Goal: Information Seeking & Learning: Learn about a topic

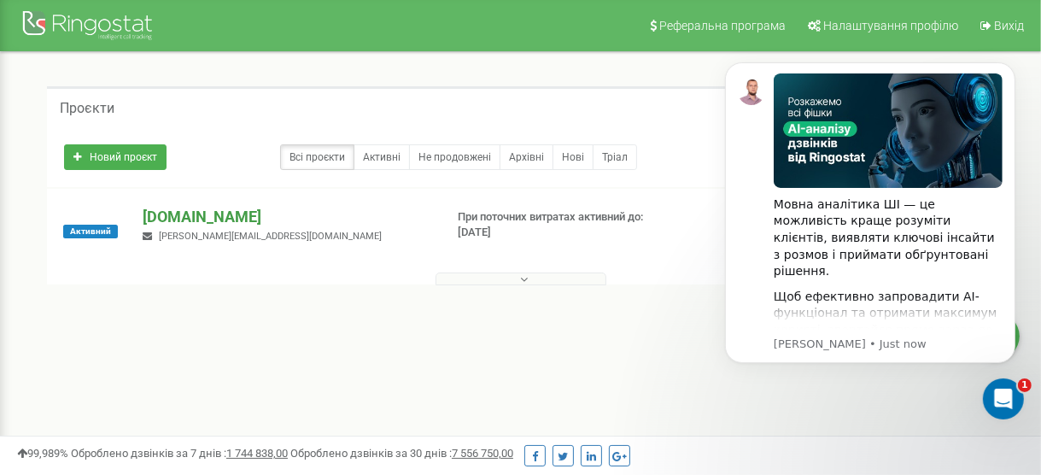
click at [165, 214] on p "[DOMAIN_NAME]" at bounding box center [286, 217] width 287 height 22
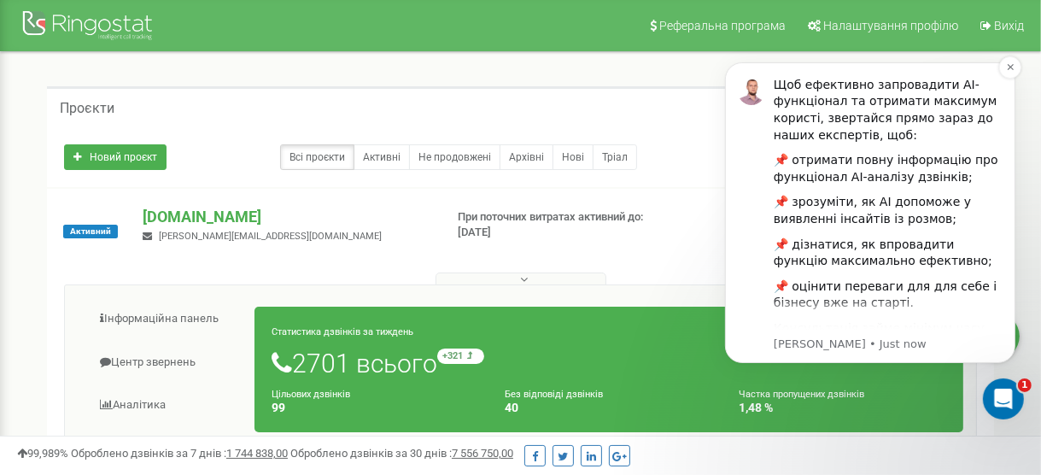
scroll to position [236, 0]
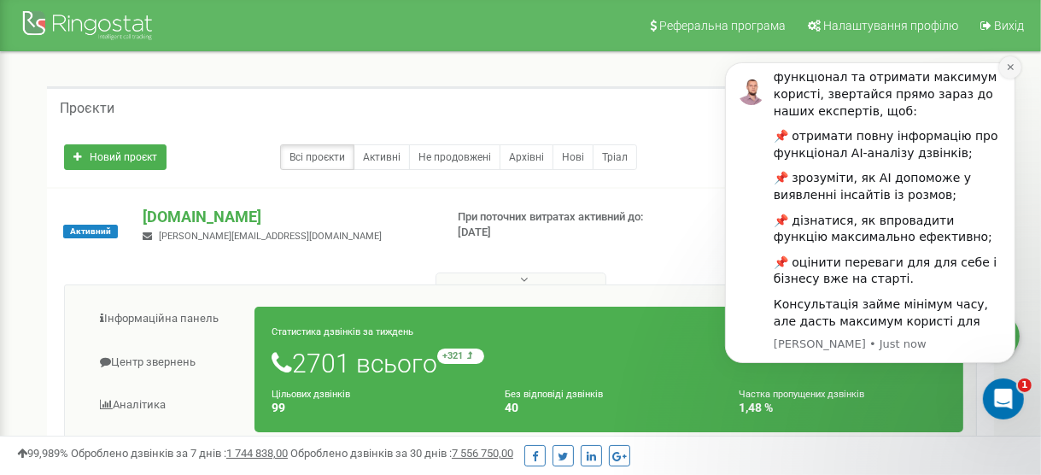
click at [1013, 66] on icon "Dismiss notification" at bounding box center [1010, 66] width 9 height 9
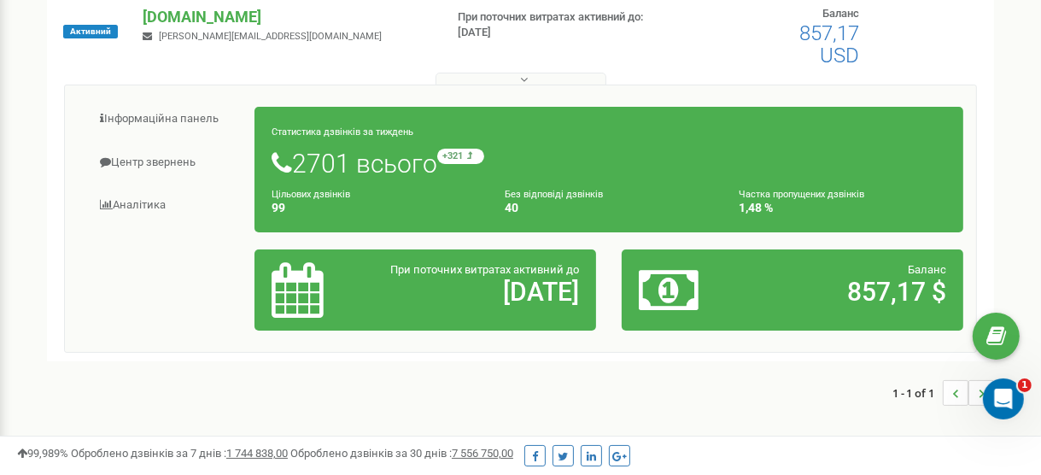
scroll to position [205, 0]
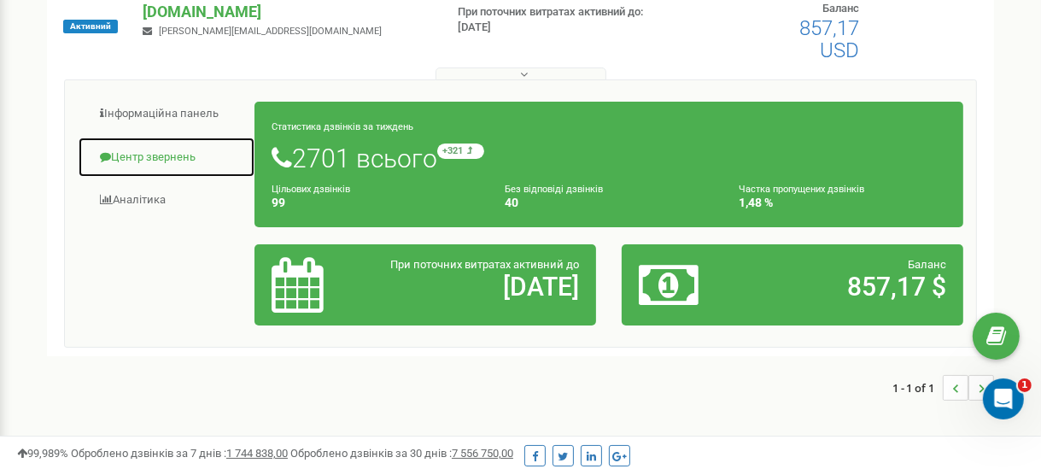
click at [180, 162] on link "Центр звернень" at bounding box center [167, 158] width 178 height 42
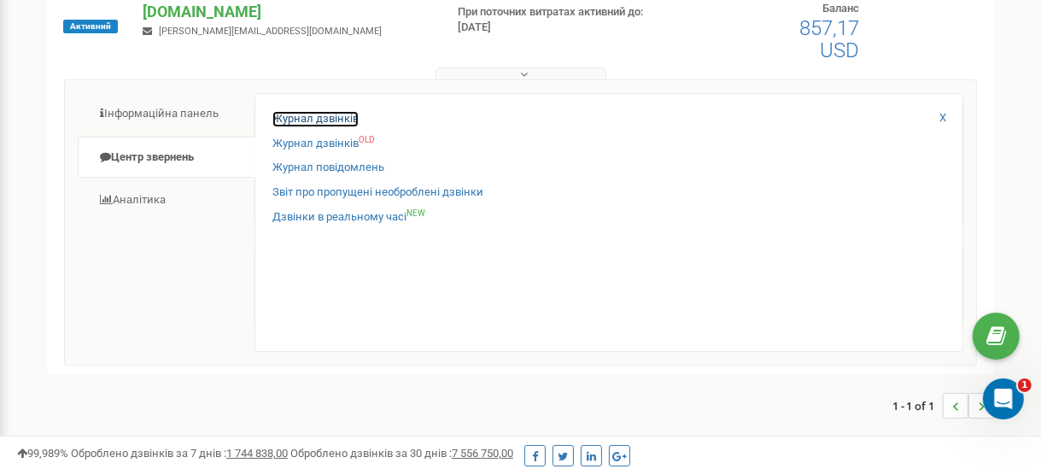
click at [288, 120] on link "Журнал дзвінків" at bounding box center [316, 119] width 86 height 16
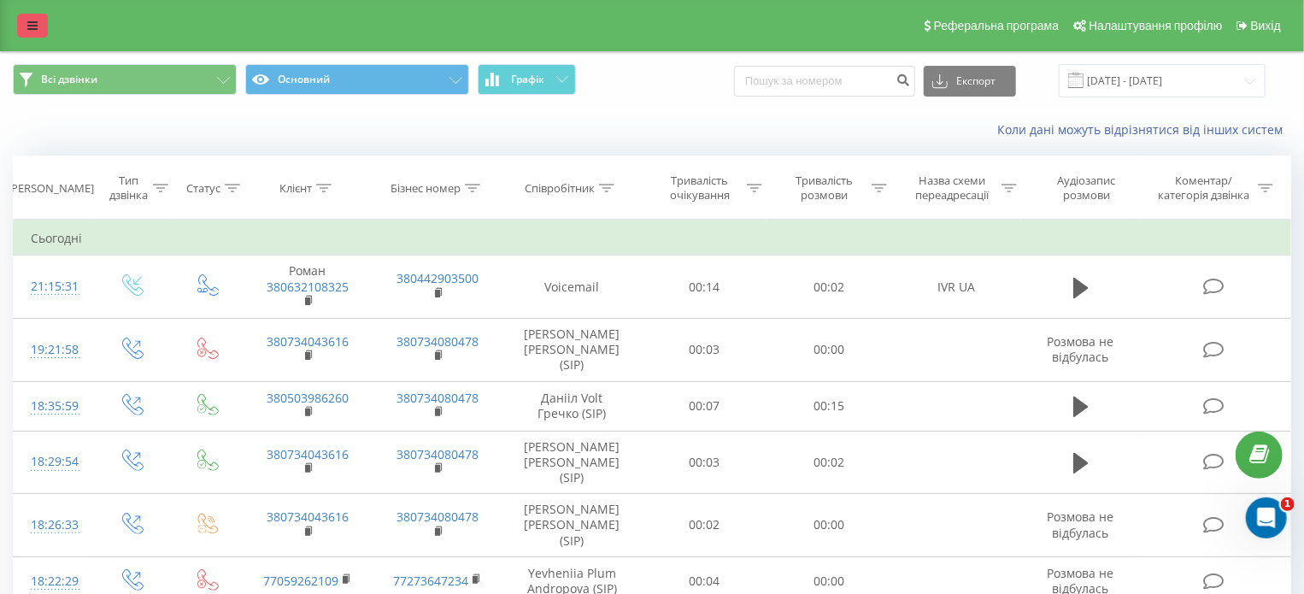
click at [39, 33] on link at bounding box center [32, 26] width 31 height 24
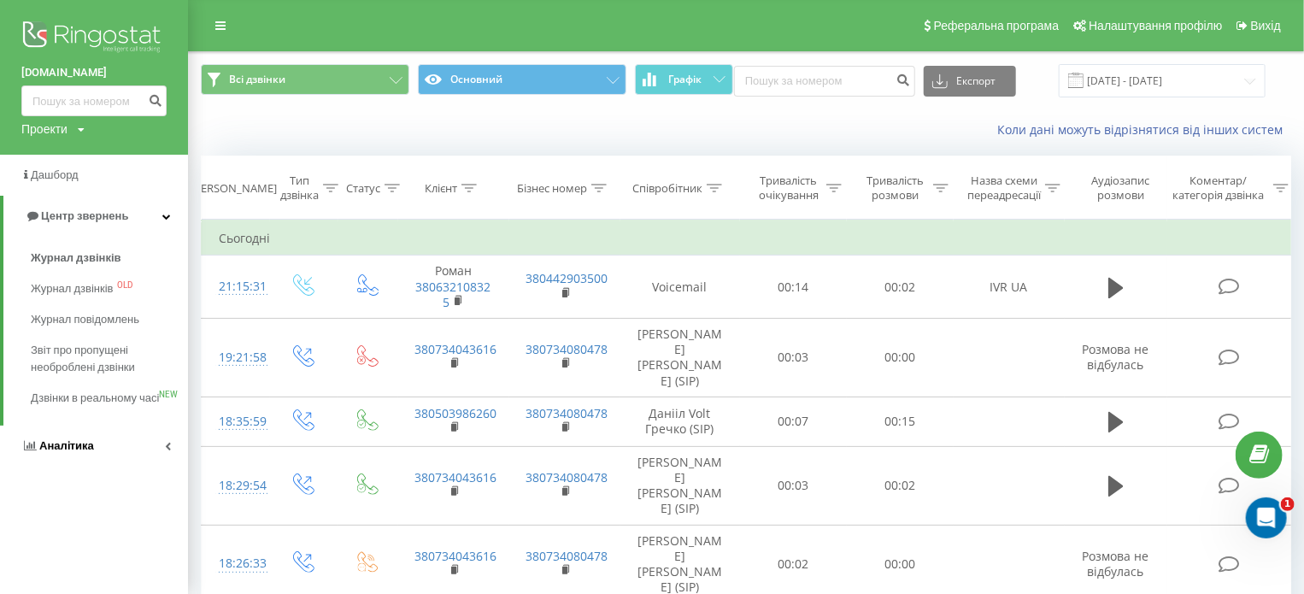
click at [68, 452] on span "Аналiтика" at bounding box center [66, 445] width 55 height 13
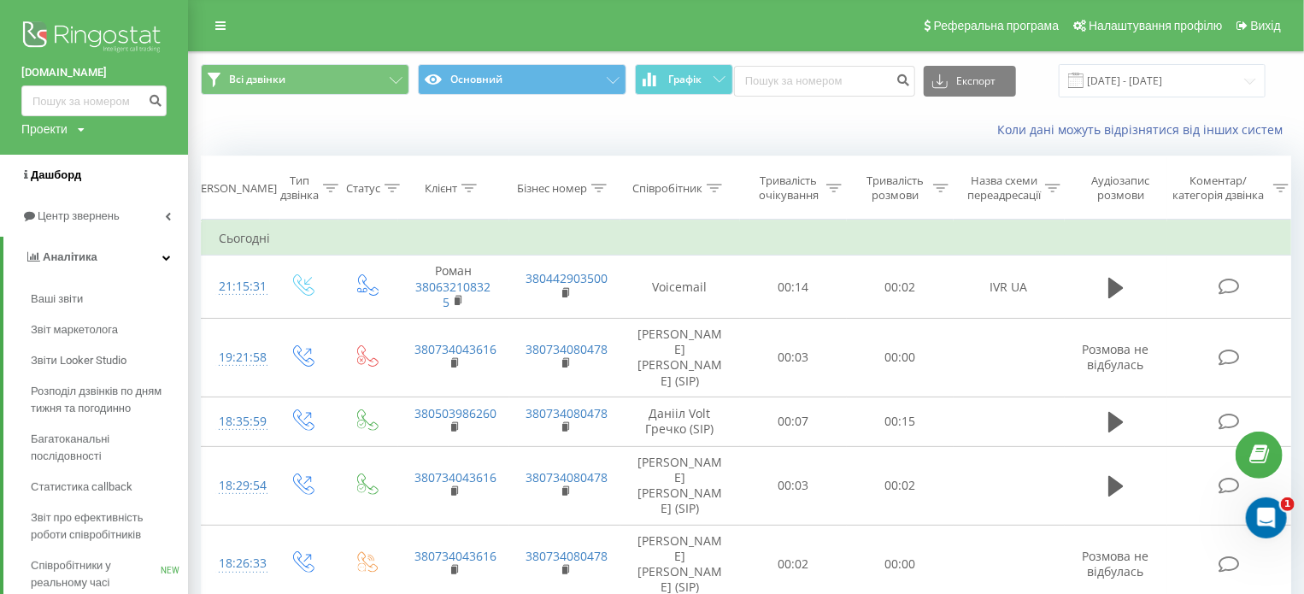
click at [62, 177] on span "Дашборд" at bounding box center [56, 174] width 50 height 13
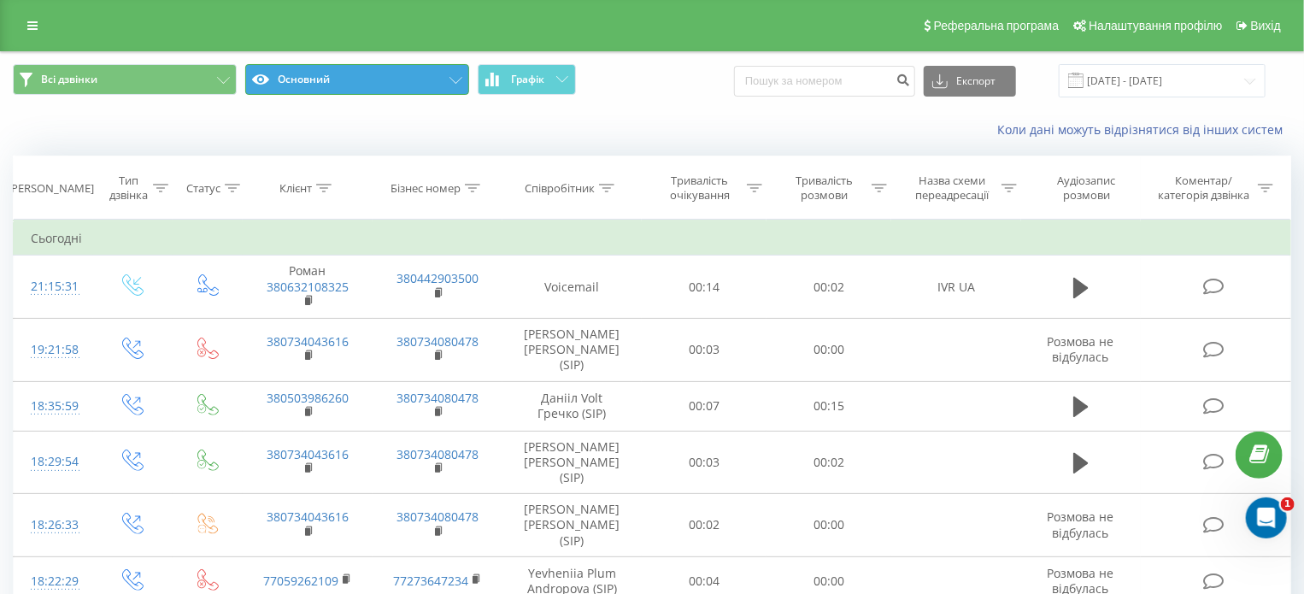
click at [330, 74] on button "Основний" at bounding box center [357, 79] width 224 height 31
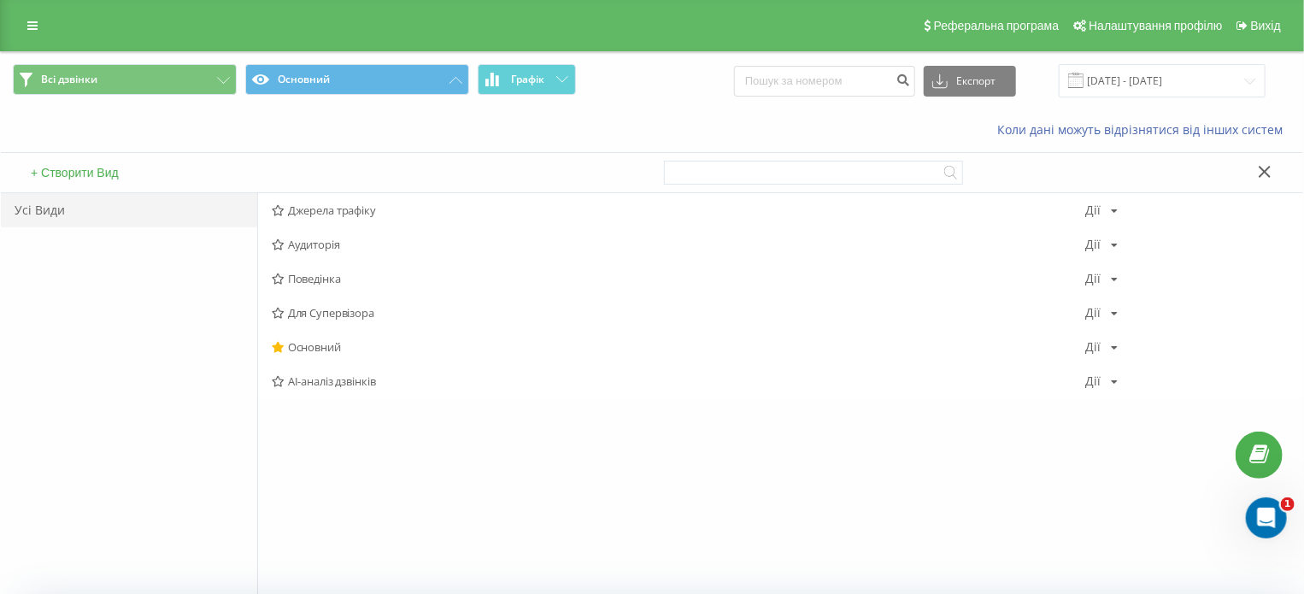
click at [1271, 167] on icon at bounding box center [1264, 172] width 13 height 12
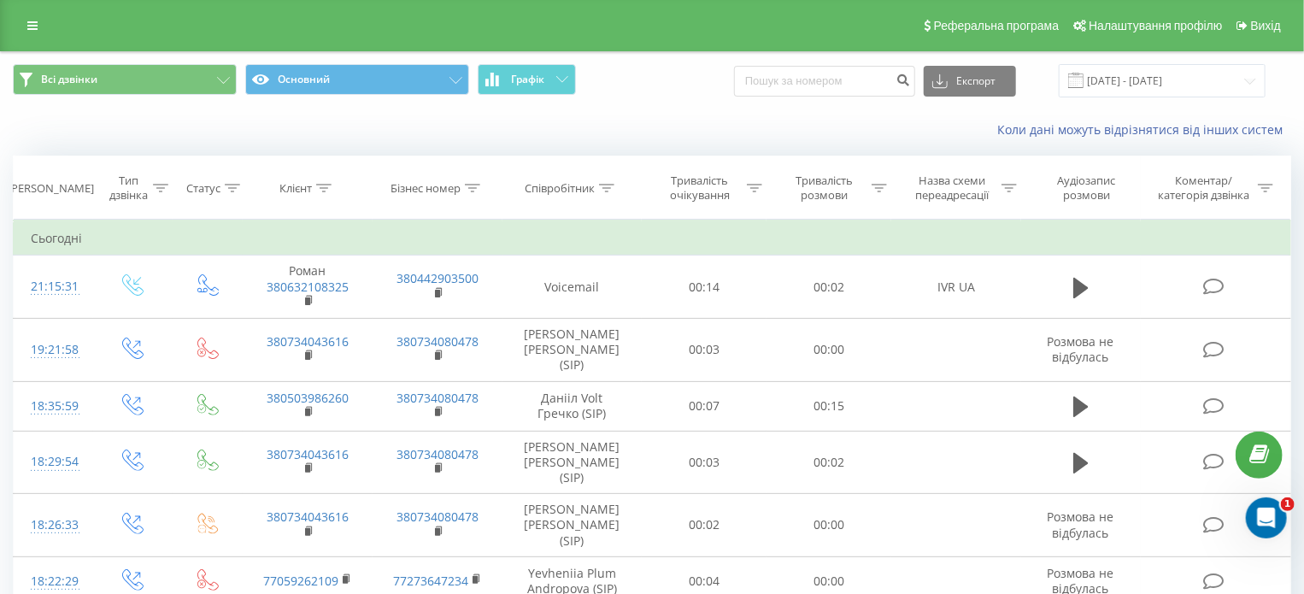
click at [173, 95] on span "Всі дзвінки Основний Графік" at bounding box center [326, 80] width 626 height 33
click at [172, 91] on button "Всі дзвінки" at bounding box center [125, 79] width 224 height 31
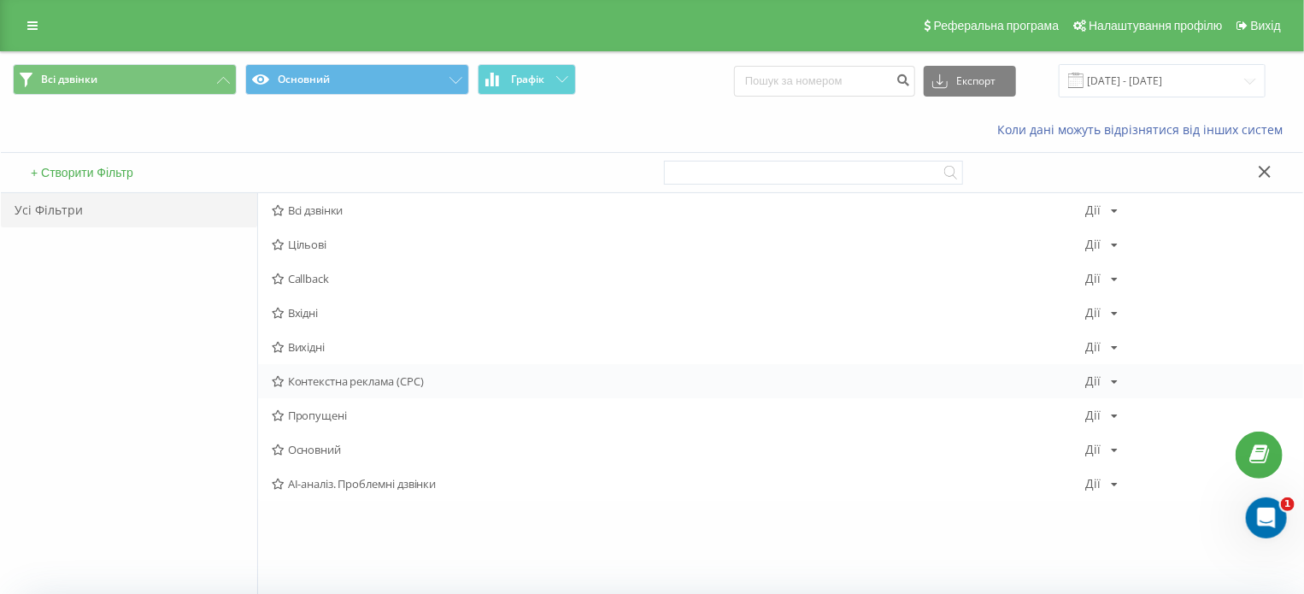
click at [305, 375] on span "Контекстна реклама (CPC)" at bounding box center [679, 381] width 814 height 12
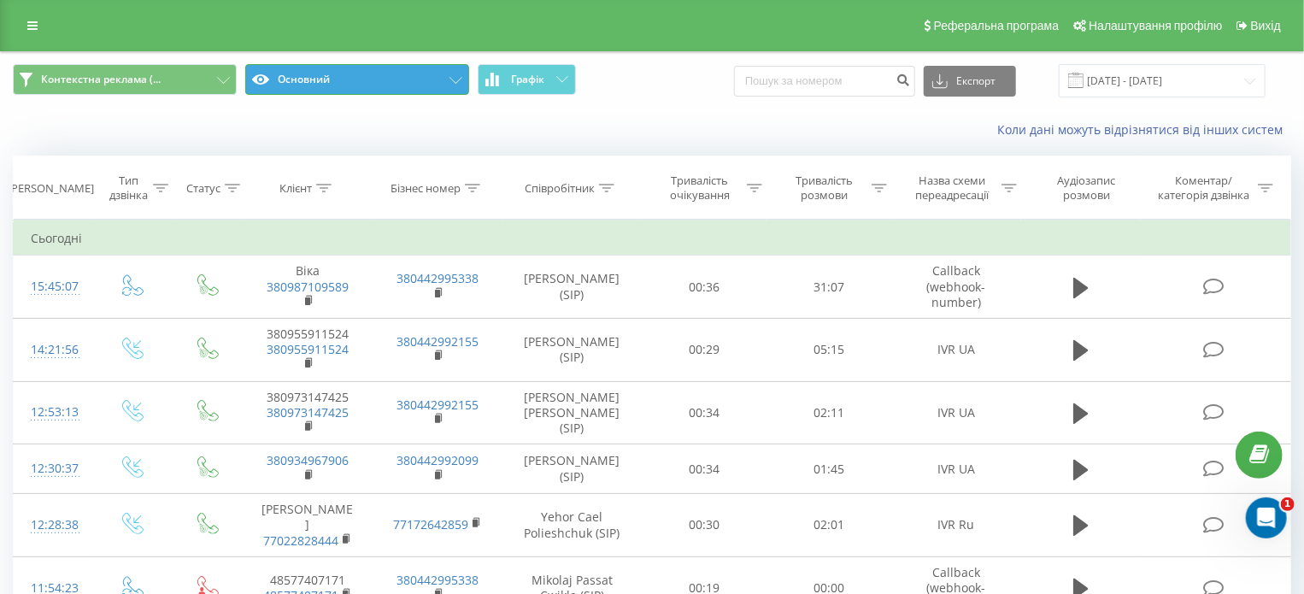
click at [380, 80] on button "Основний" at bounding box center [357, 79] width 224 height 31
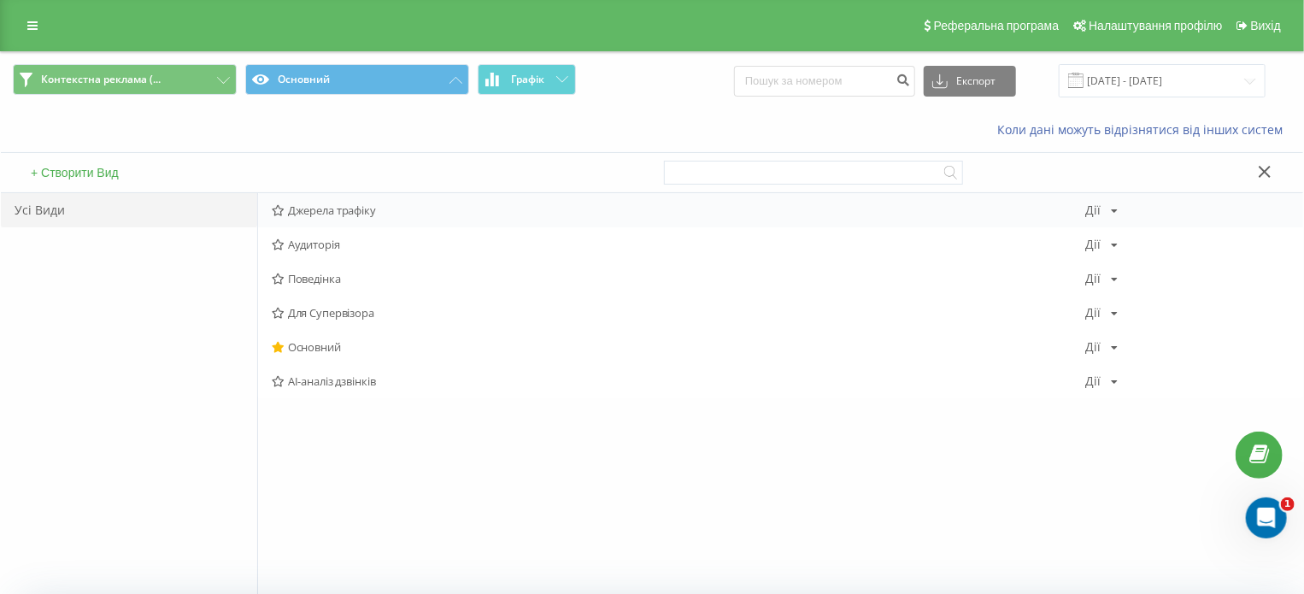
click at [395, 216] on div "Джерела трафіку [PERSON_NAME] Копіювати Видалити За замовчуванням Поділитися" at bounding box center [780, 210] width 1045 height 34
click at [347, 213] on span "Джерела трафіку" at bounding box center [679, 210] width 814 height 12
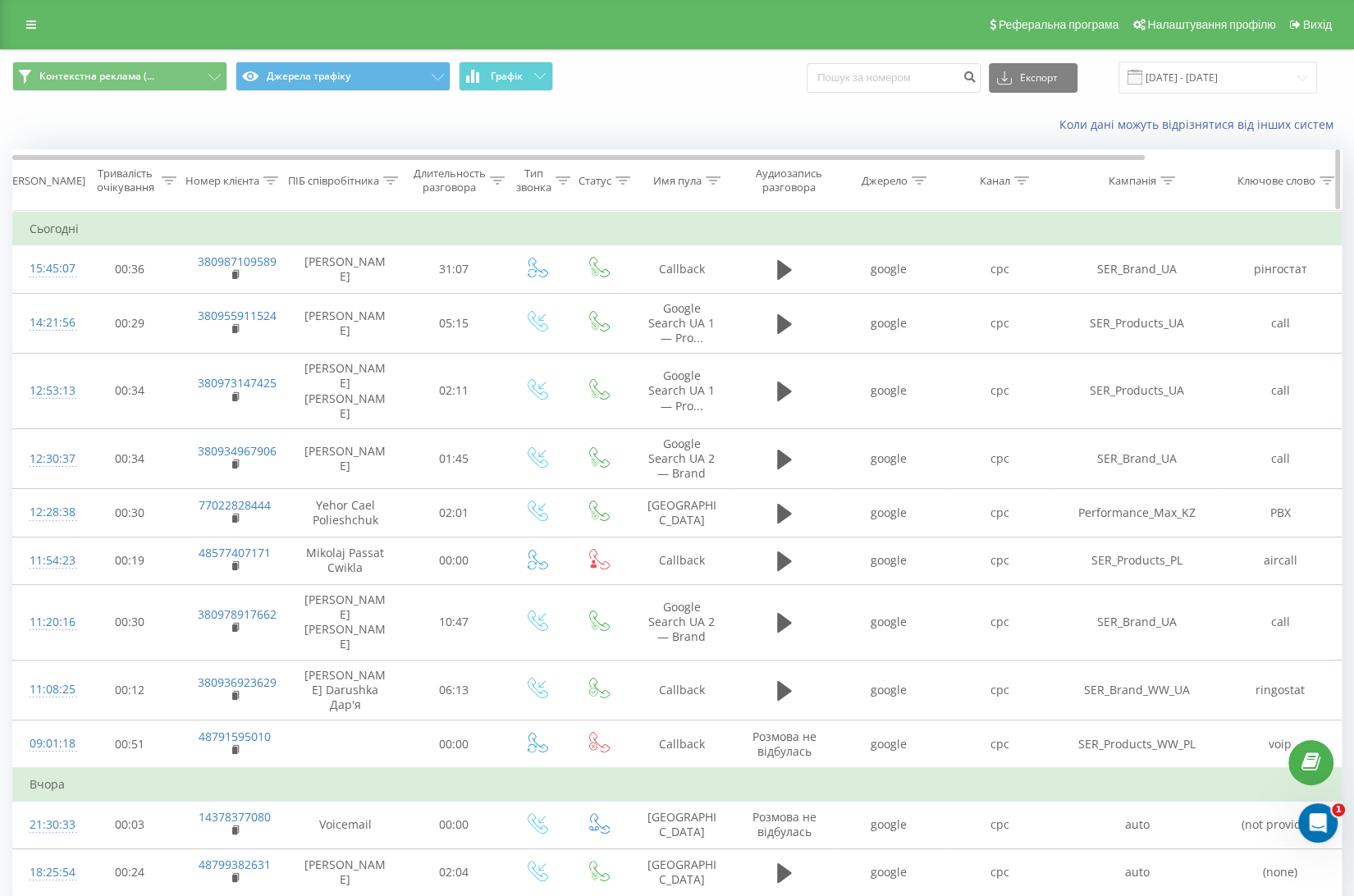
drag, startPoint x: 1221, startPoint y: 147, endPoint x: 1272, endPoint y: 182, distance: 61.9
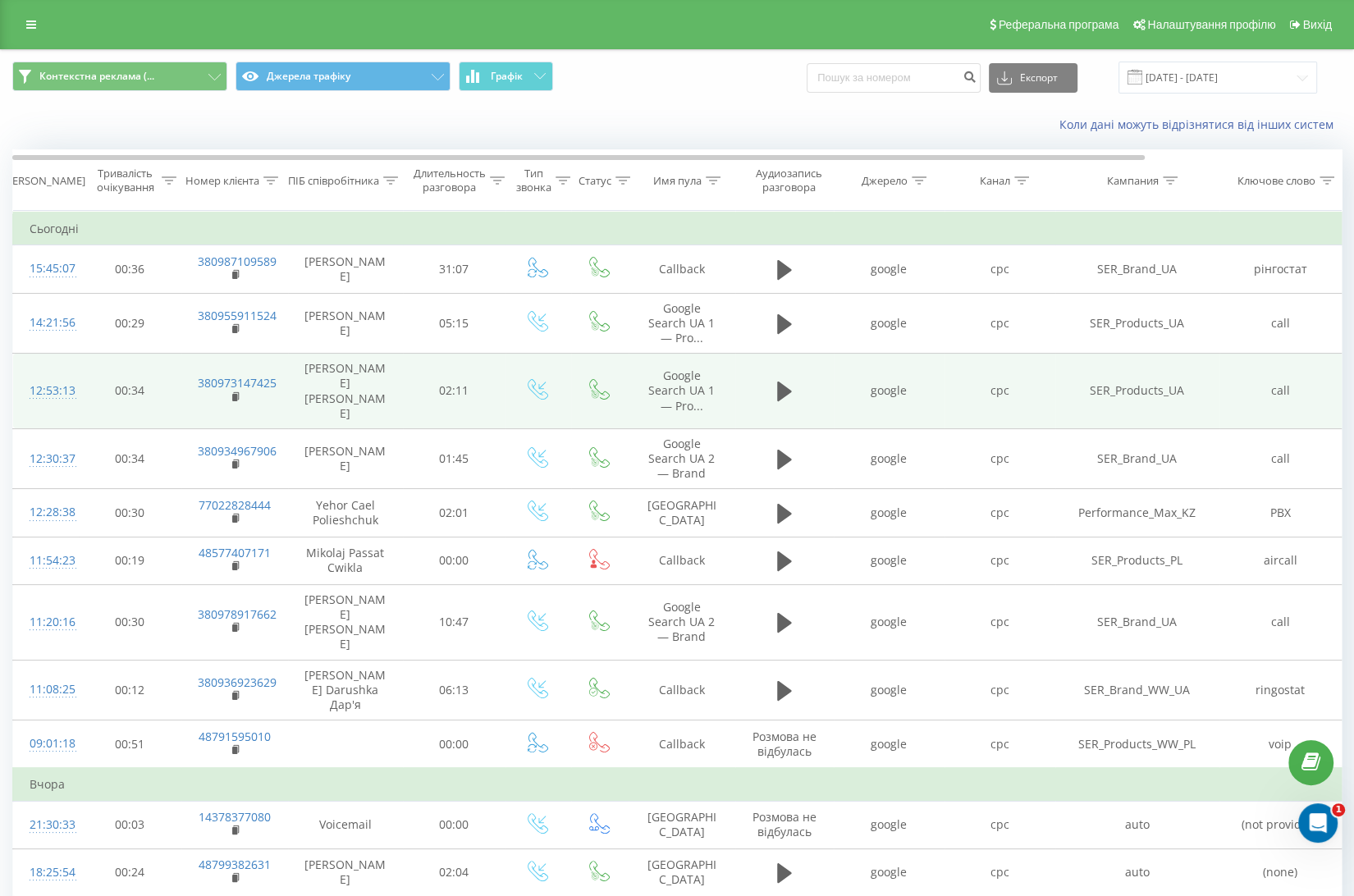
click at [1171, 393] on td "SER_Products_UA" at bounding box center [1137, 391] width 164 height 76
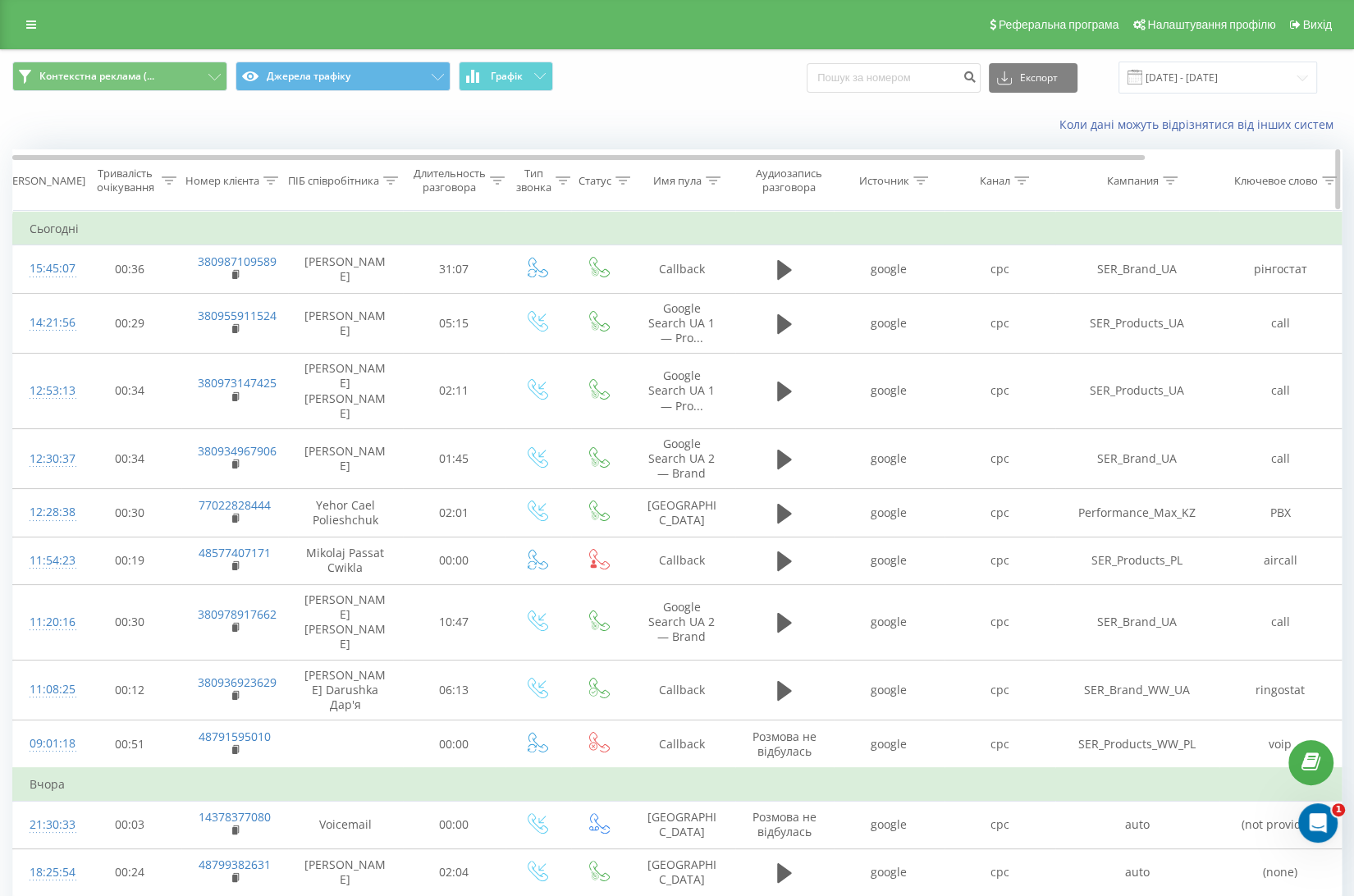
click at [1036, 194] on th "Канал" at bounding box center [999, 180] width 110 height 61
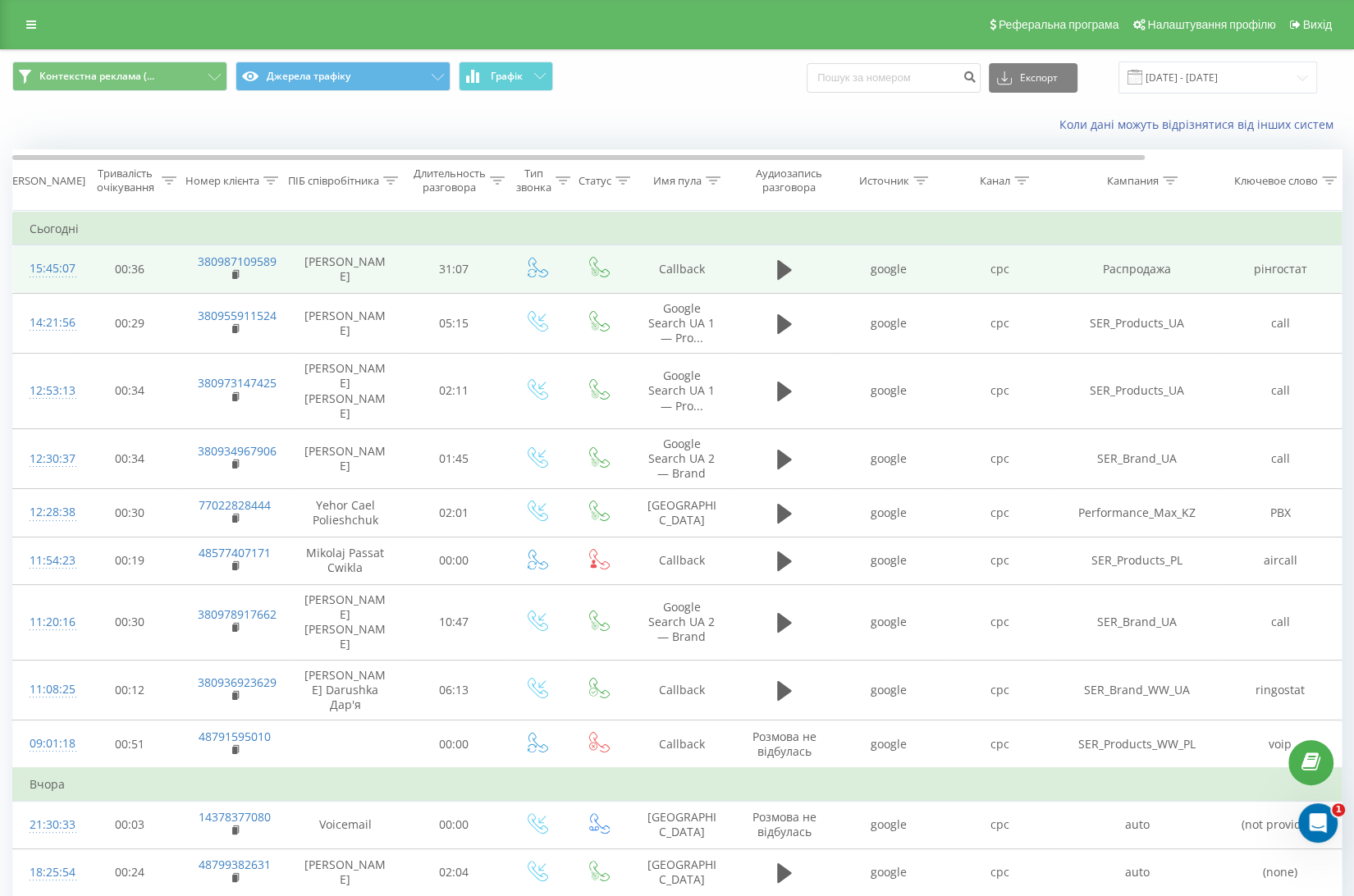
click at [1131, 278] on td "Распродажа" at bounding box center [1137, 269] width 164 height 48
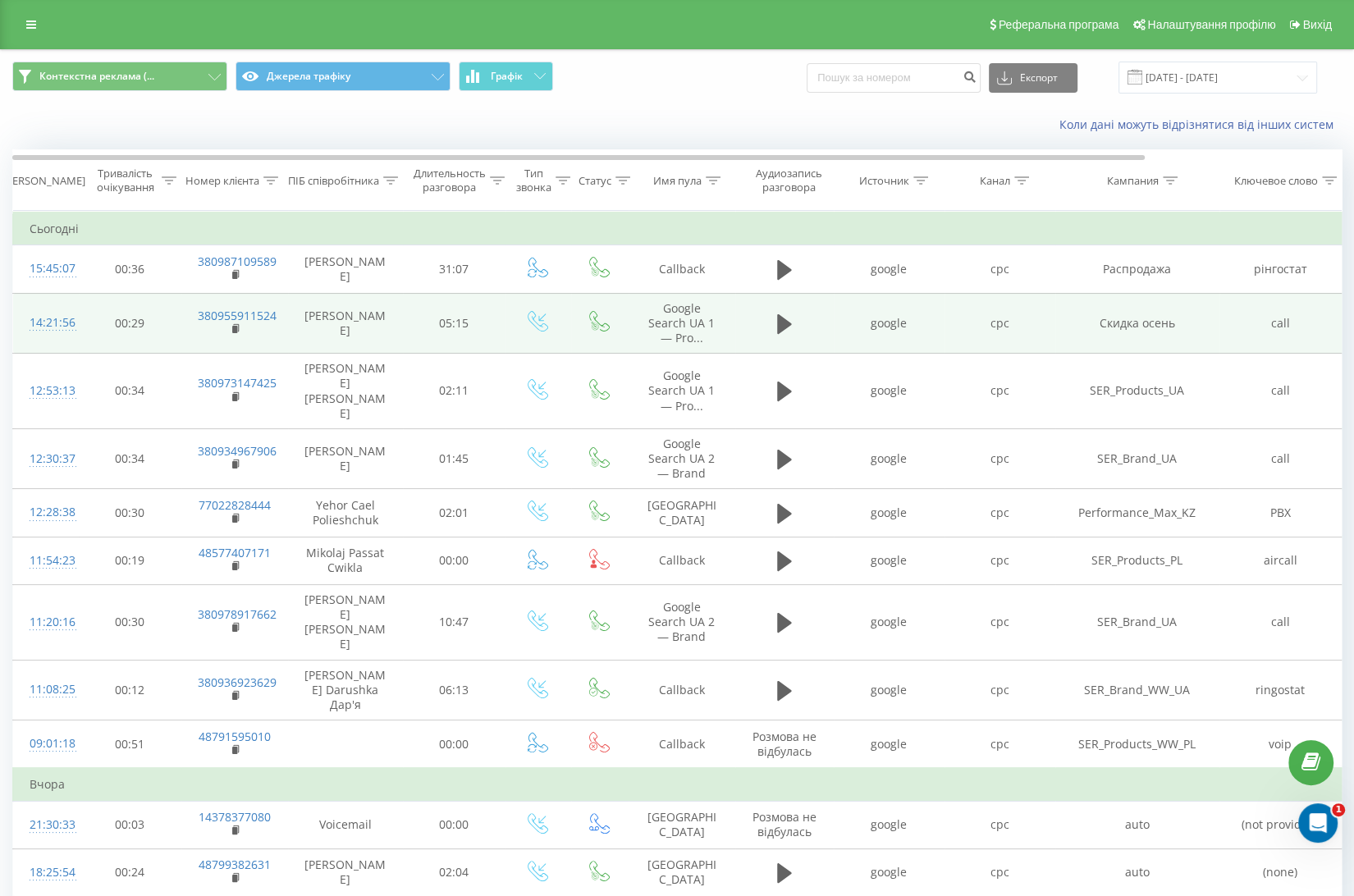
click at [1137, 335] on td "Скидка осень" at bounding box center [1137, 323] width 164 height 61
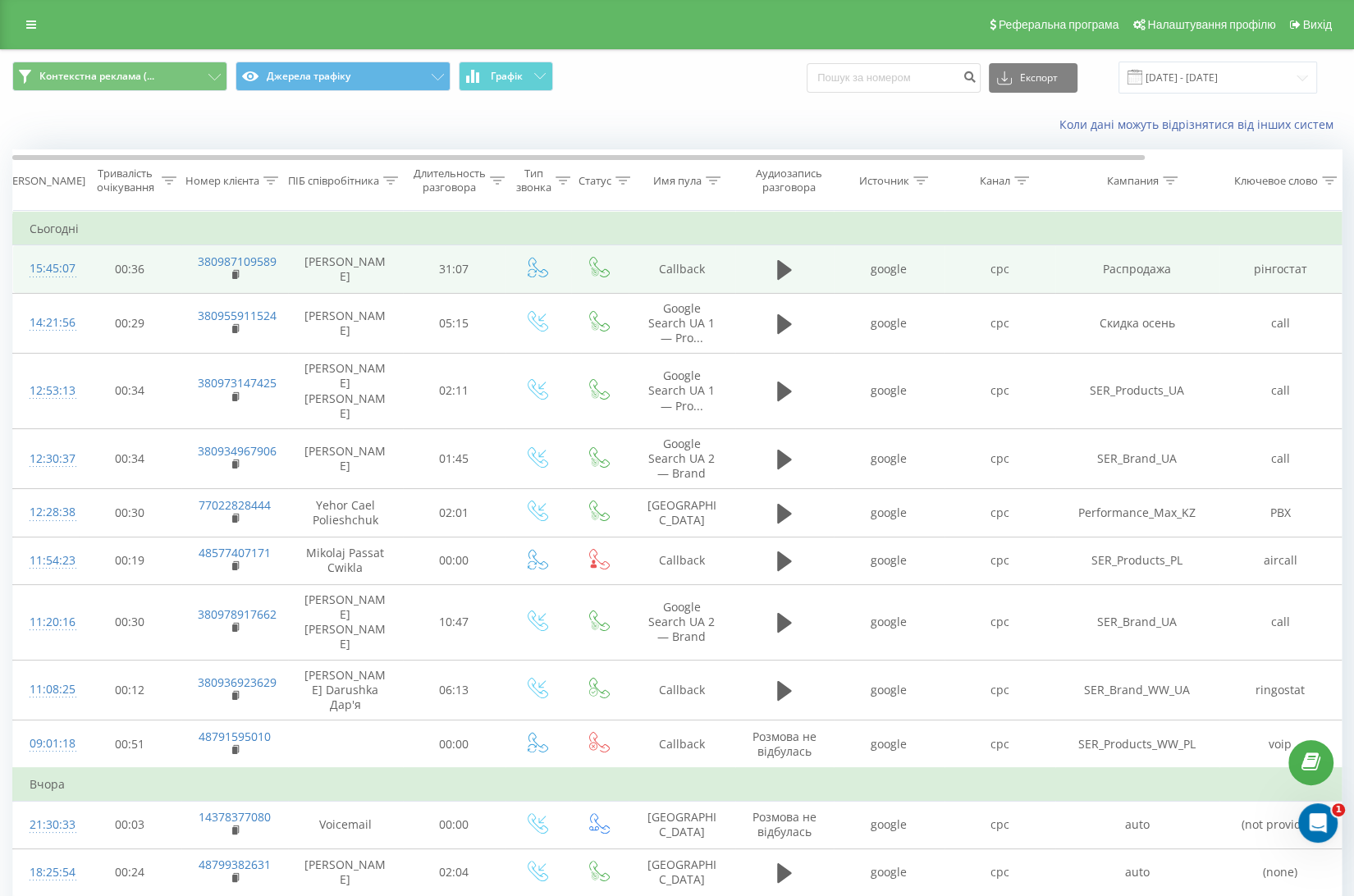
click at [1128, 269] on td "Распродажа" at bounding box center [1137, 269] width 164 height 48
click at [1259, 284] on td "рінгостат" at bounding box center [1281, 269] width 123 height 48
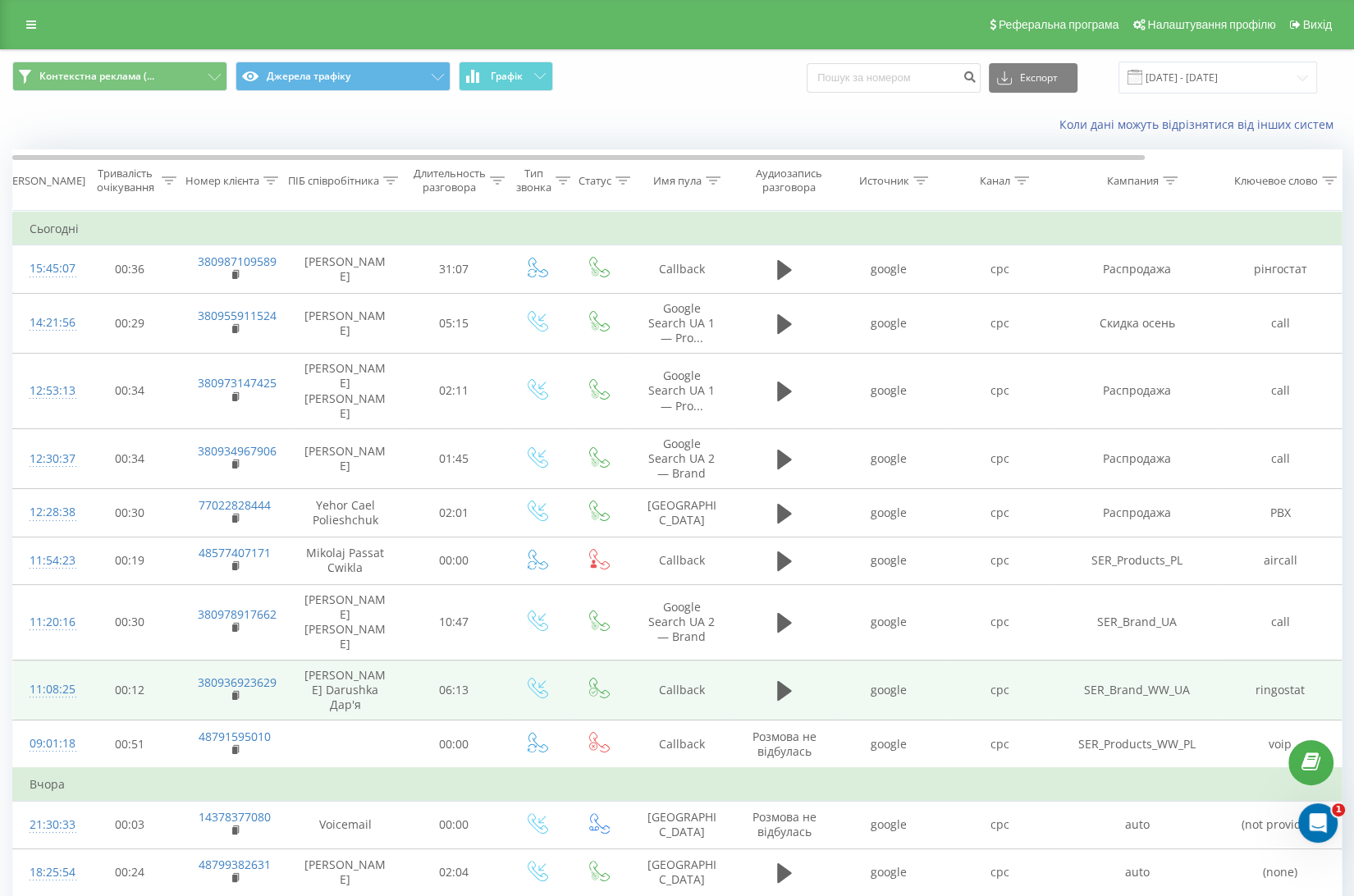
click at [1115, 569] on td "SER_Brand_WW_UA" at bounding box center [1137, 690] width 164 height 61
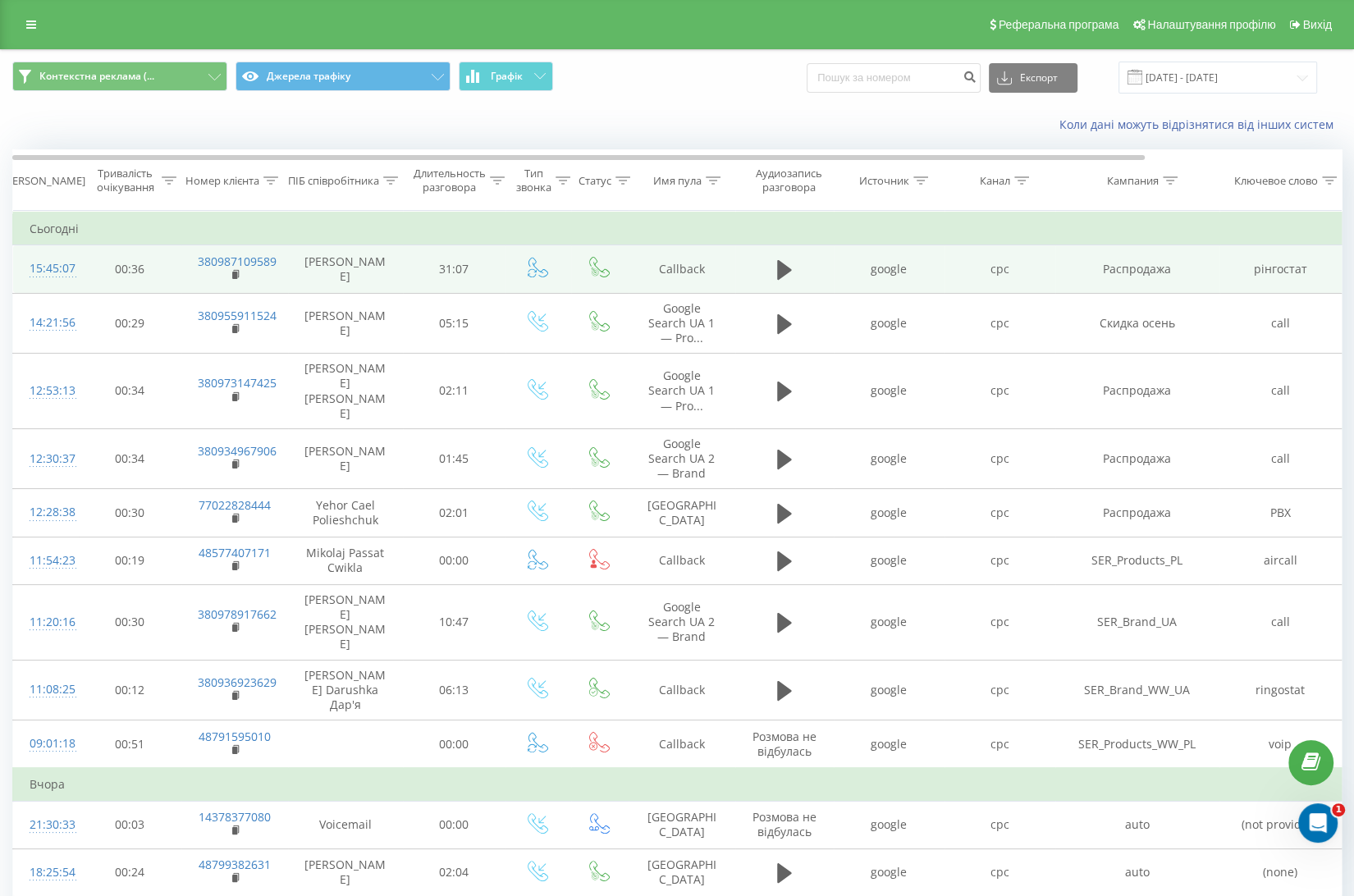
click at [1259, 278] on td "рінгостат" at bounding box center [1281, 269] width 123 height 48
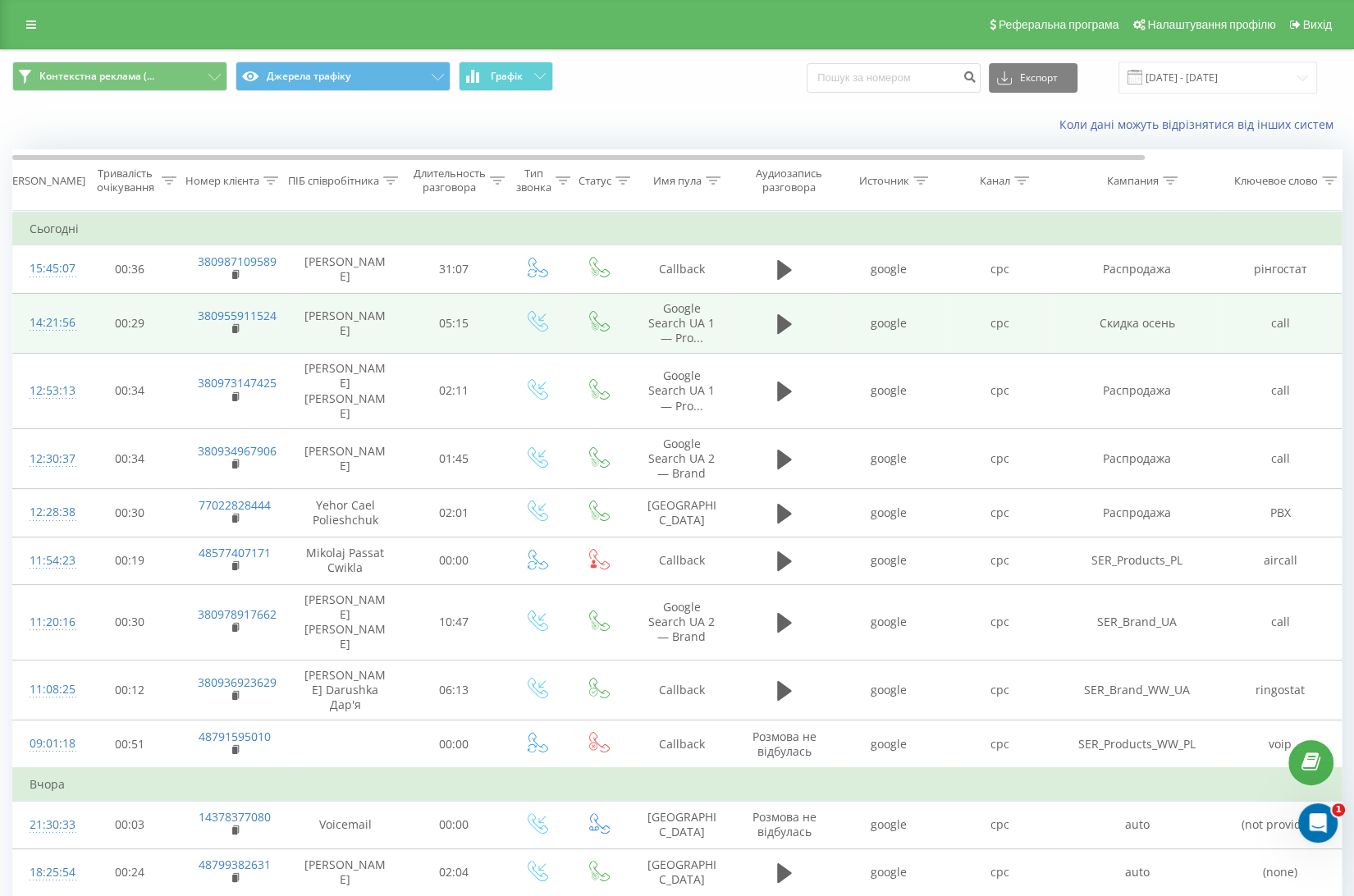
click at [1259, 332] on td "call" at bounding box center [1281, 323] width 123 height 61
drag, startPoint x: 1280, startPoint y: 334, endPoint x: 1245, endPoint y: 340, distance: 35.5
click at [1245, 340] on td "call" at bounding box center [1281, 323] width 123 height 61
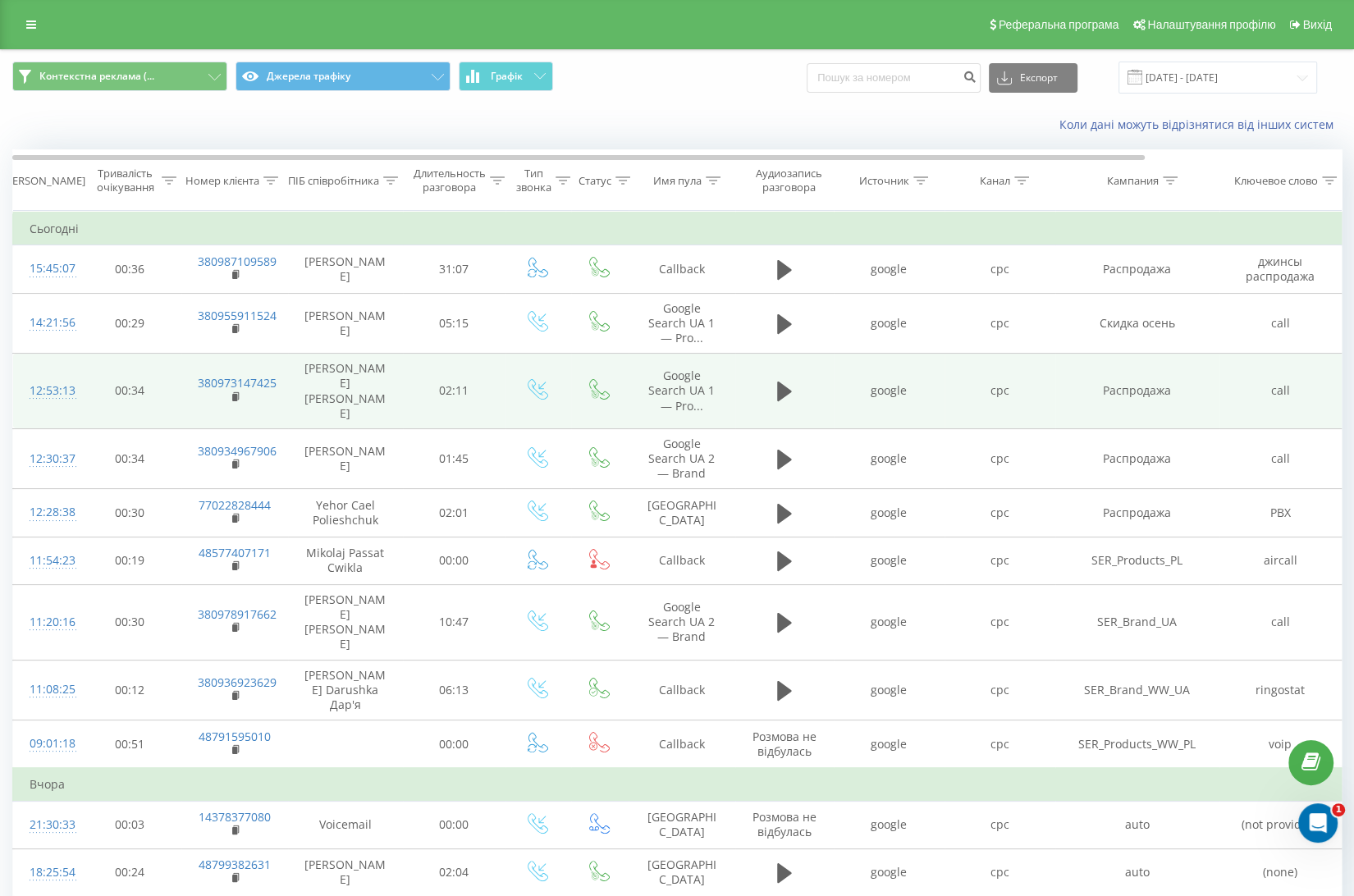
click at [1259, 399] on td "call" at bounding box center [1281, 391] width 123 height 76
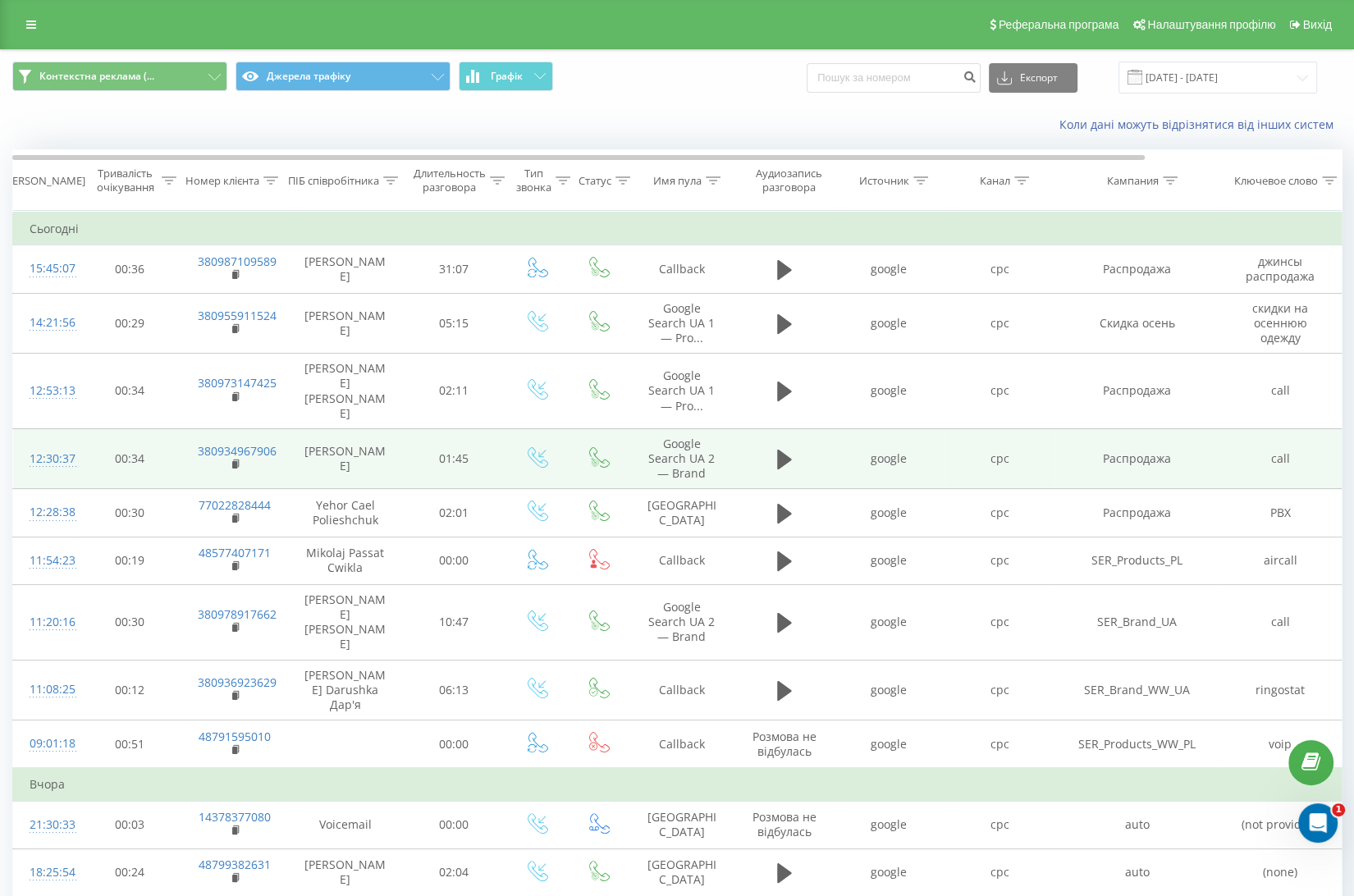
click at [1259, 459] on td "call" at bounding box center [1281, 458] width 123 height 61
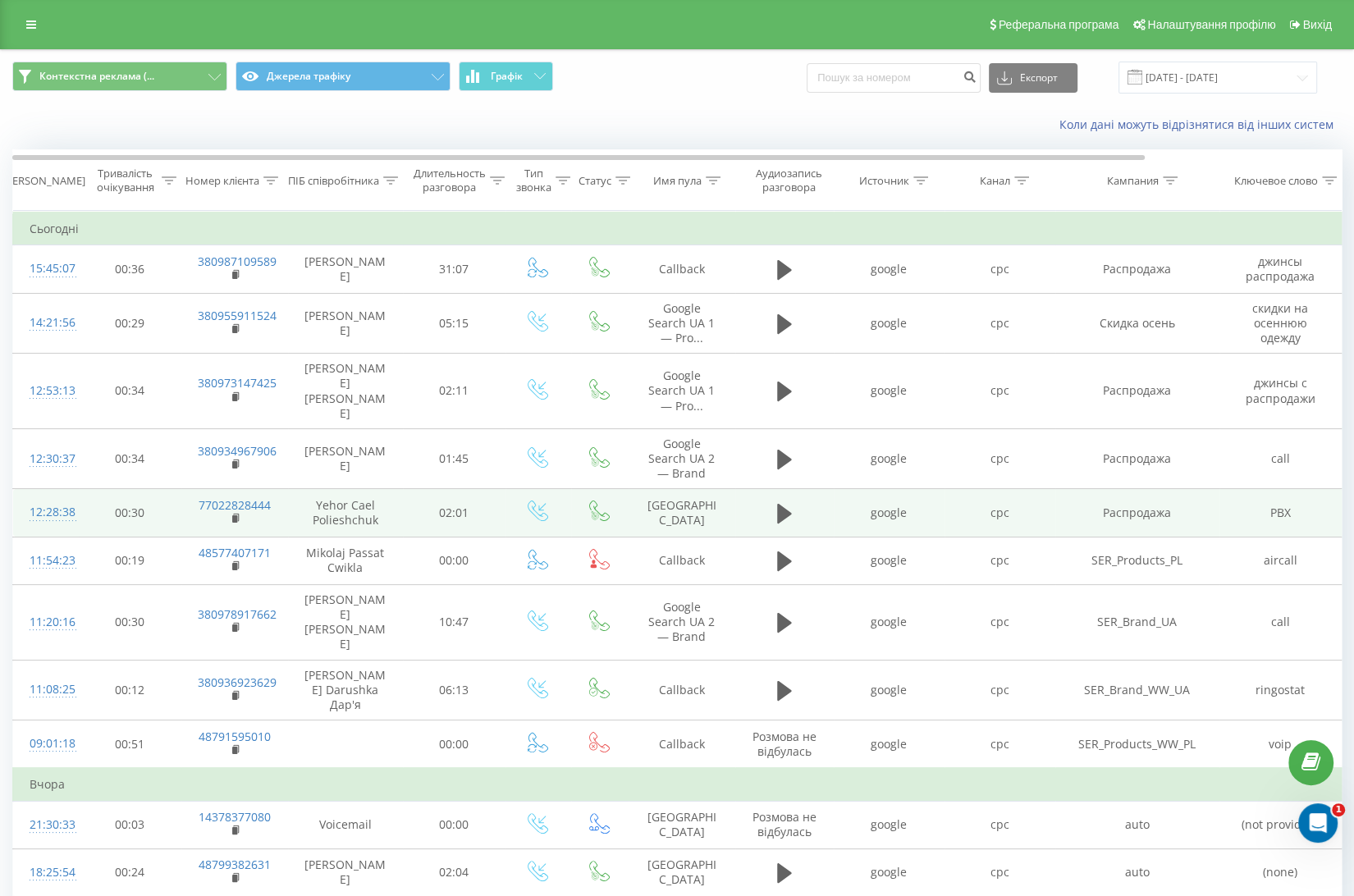
click at [1259, 504] on td "PBX" at bounding box center [1281, 513] width 123 height 48
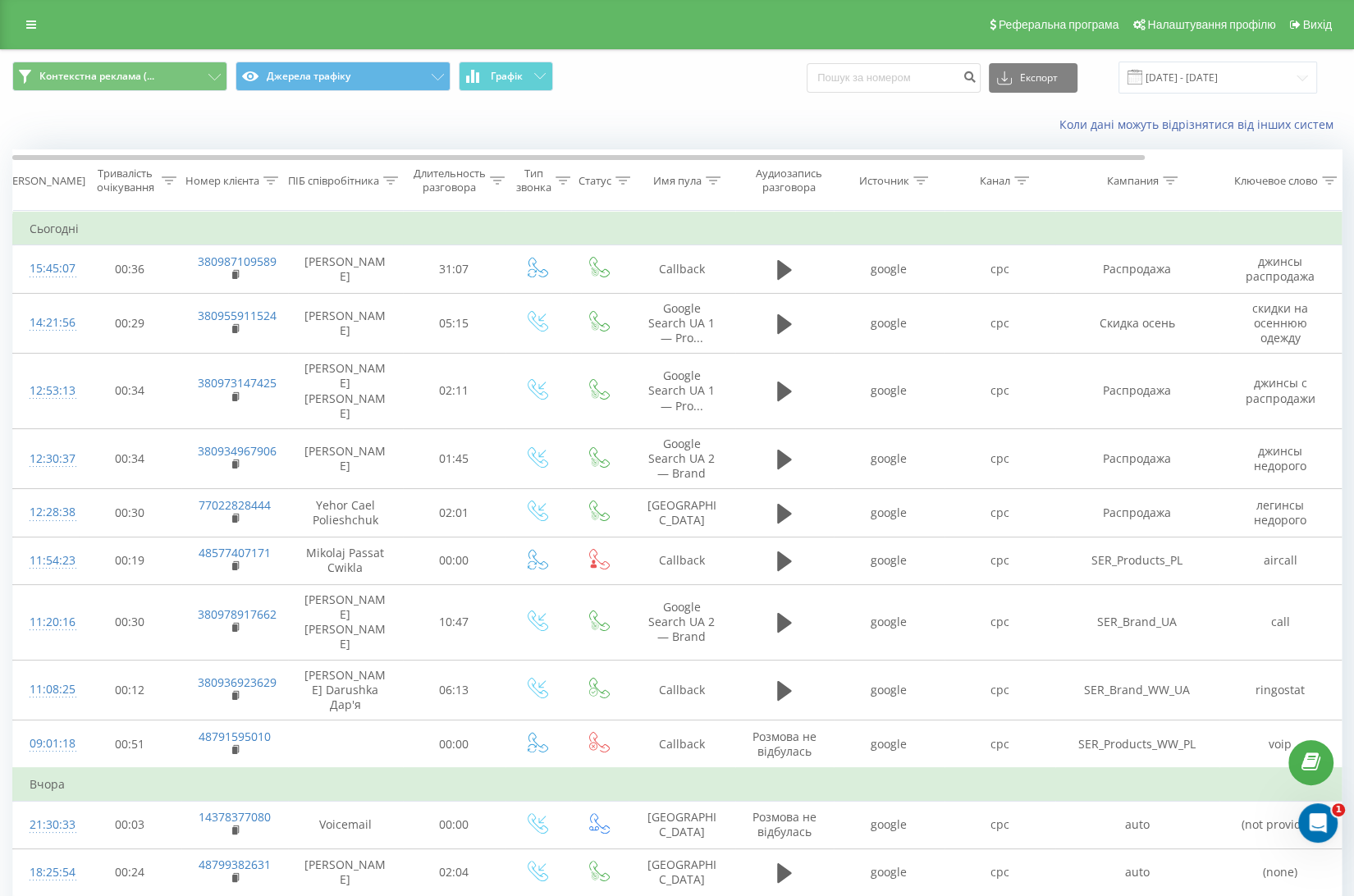
click at [745, 123] on div "Коли дані можуть відрізнятися вiд інших систем" at bounding box center [931, 124] width 845 height 16
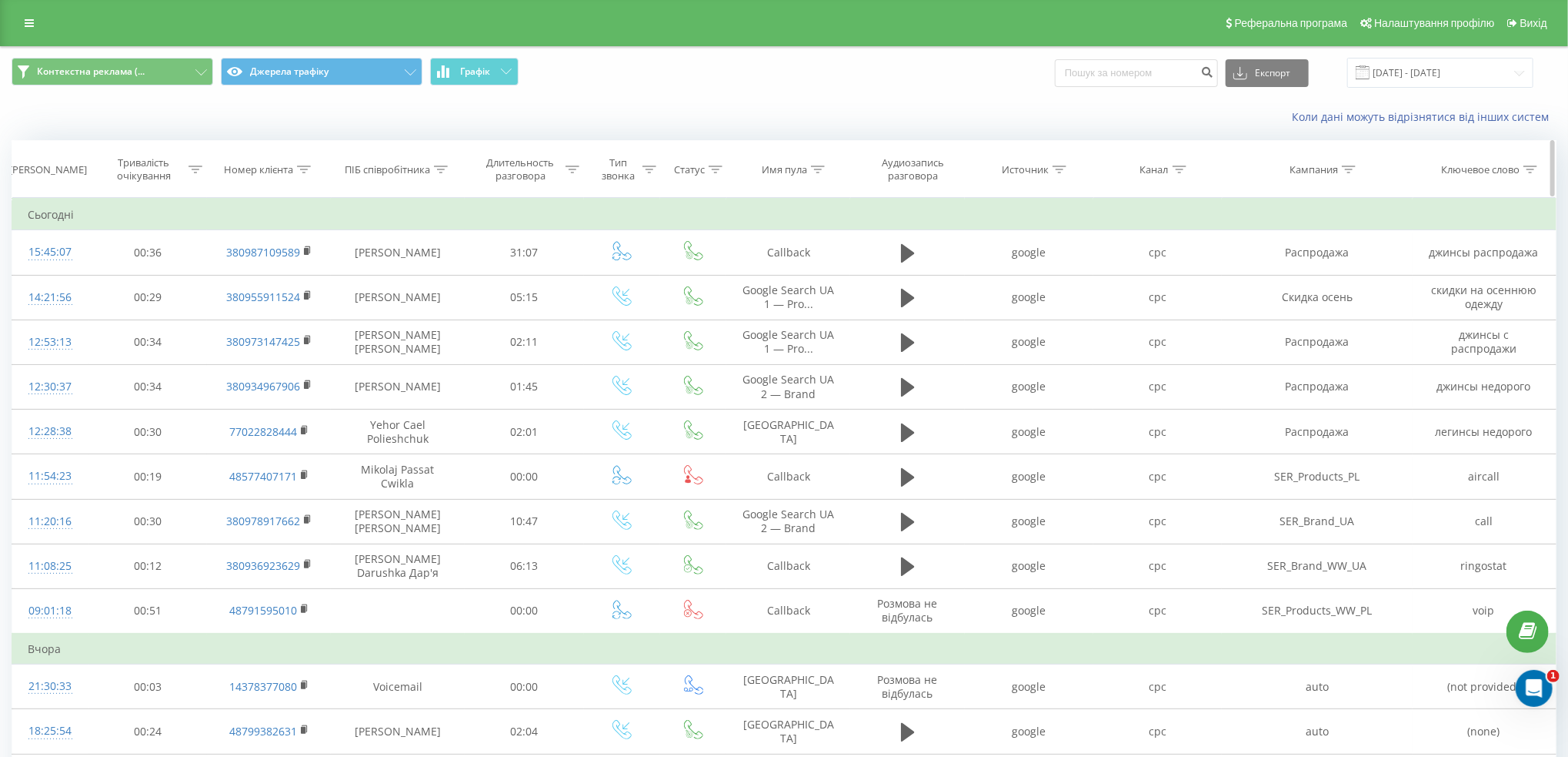
drag, startPoint x: 1019, startPoint y: 147, endPoint x: 1120, endPoint y: 143, distance: 101.1
click at [1120, 143] on div "Дата дзвінка Тривалість очікування Номер клієнта ПІБ співробітника Длительность…" at bounding box center [784, 169] width 1545 height 58
click at [973, 132] on div "Коли дані можуть відрізнятися вiд інших систем" at bounding box center [784, 116] width 1566 height 37
click at [668, 124] on div "Коли дані можуть відрізнятися вiд інших систем" at bounding box center [784, 116] width 1566 height 37
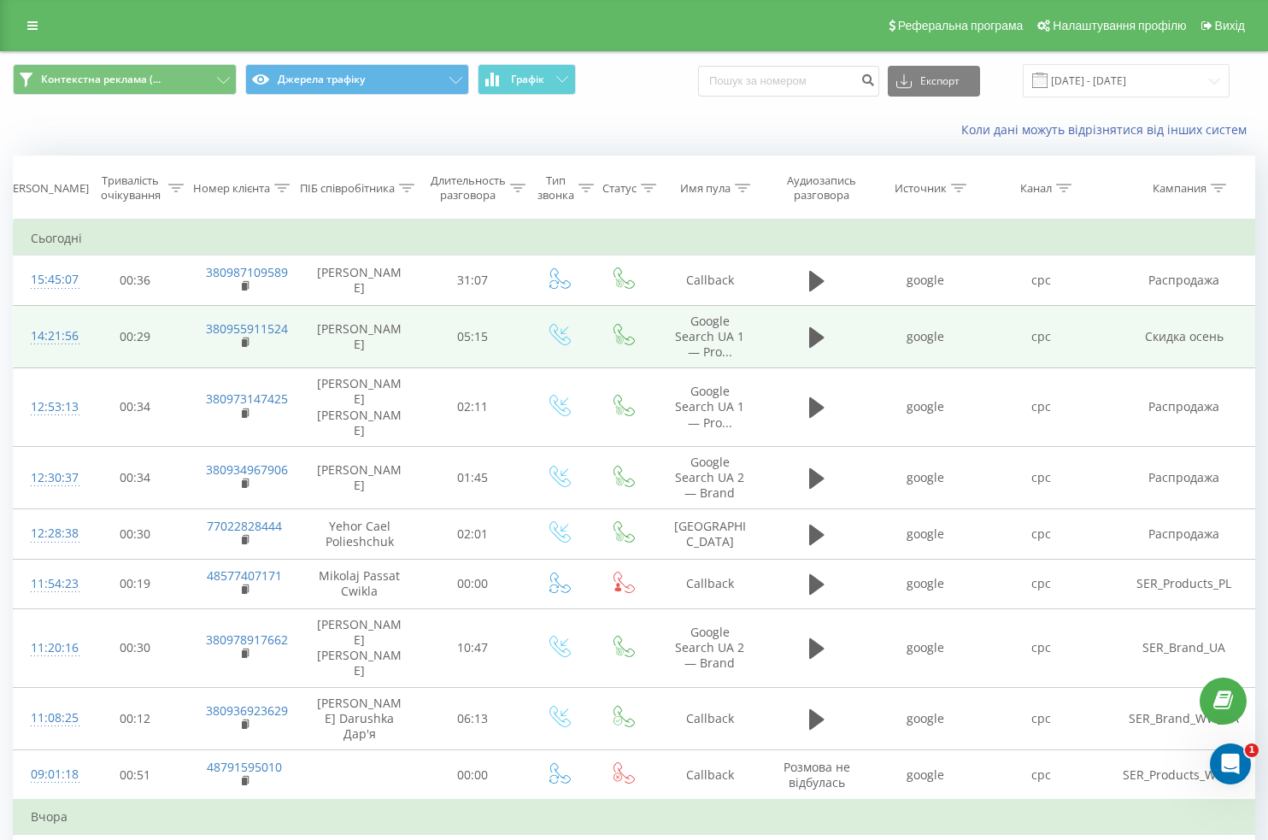
click at [1157, 354] on td "Скидка осень" at bounding box center [1184, 336] width 171 height 63
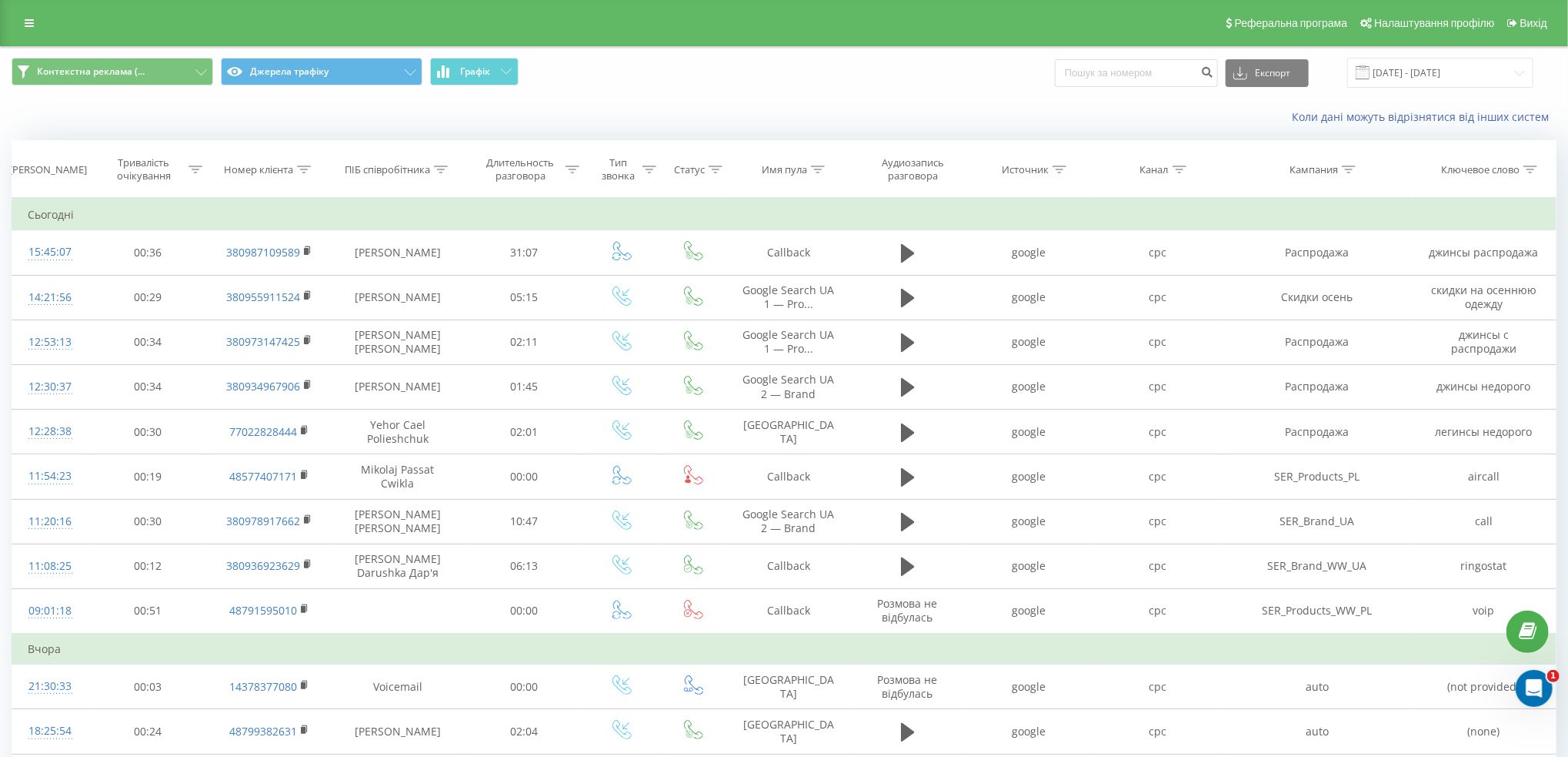
click at [895, 109] on div "Коли дані можуть відрізнятися вiд інших систем" at bounding box center [1079, 116] width 980 height 15
click at [646, 65] on span "Контекстна реклама (... Джерела трафіку Графік" at bounding box center [392, 72] width 761 height 30
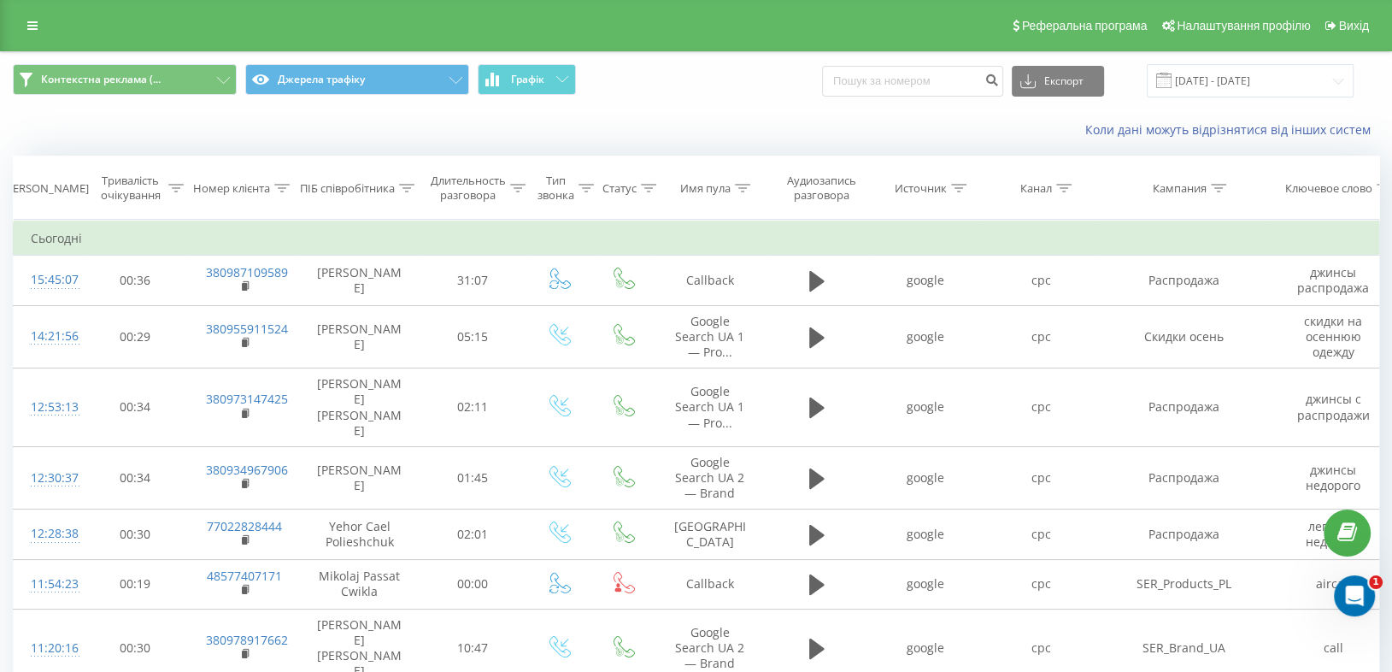
drag, startPoint x: 1151, startPoint y: 2, endPoint x: 934, endPoint y: 141, distance: 257.8
click at [934, 141] on div "Коли дані можуть відрізнятися вiд інших систем" at bounding box center [696, 129] width 1390 height 41
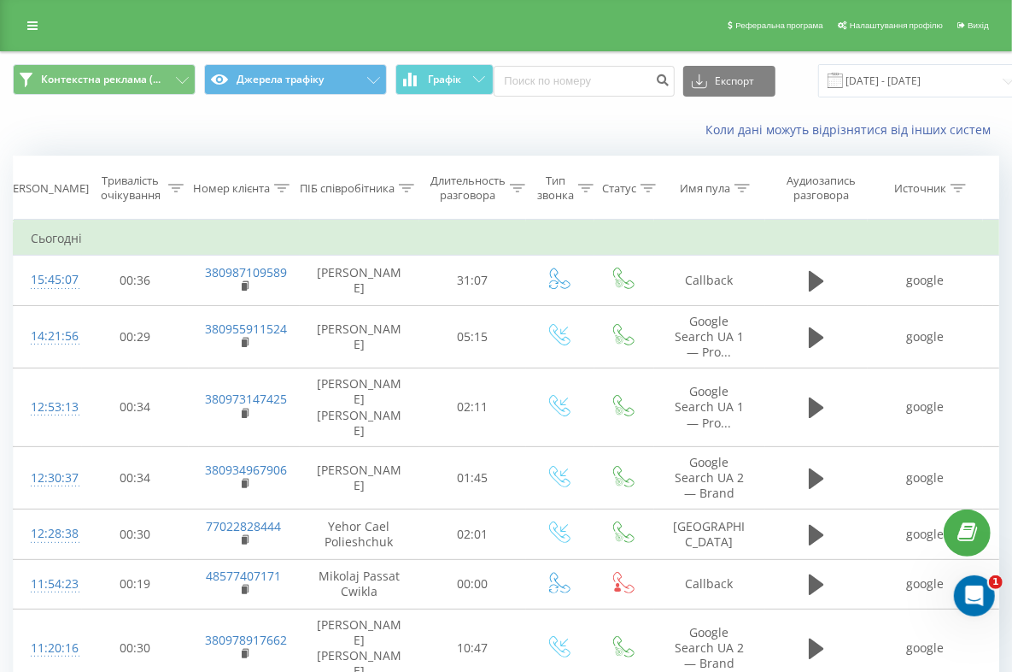
click at [642, 121] on div "Коли дані можуть відрізнятися вiд інших систем" at bounding box center [695, 129] width 631 height 17
click at [677, 117] on div "Коли дані можуть відрізнятися вiд інших систем" at bounding box center [506, 129] width 1011 height 41
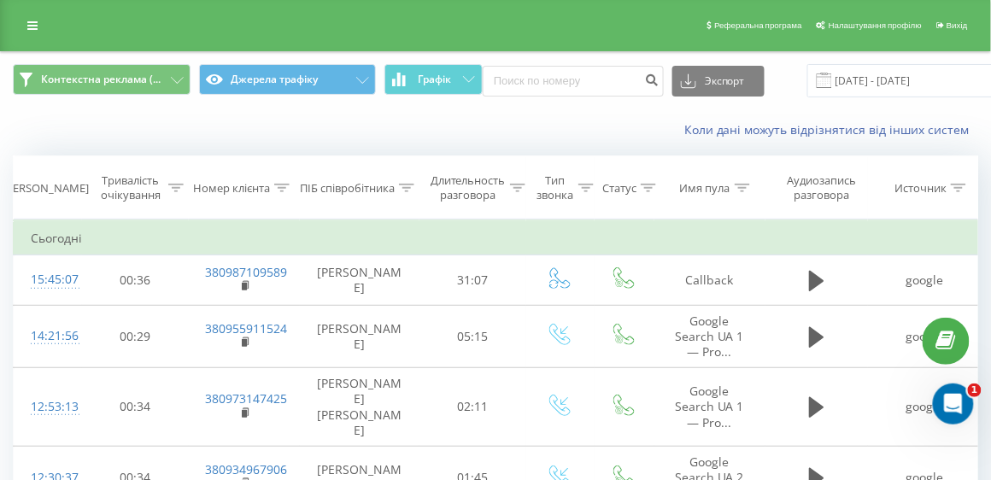
drag, startPoint x: 1399, startPoint y: 9, endPoint x: 582, endPoint y: 132, distance: 826.0
click at [582, 132] on div "Коли дані можуть відрізнятися вiд інших систем" at bounding box center [681, 129] width 619 height 17
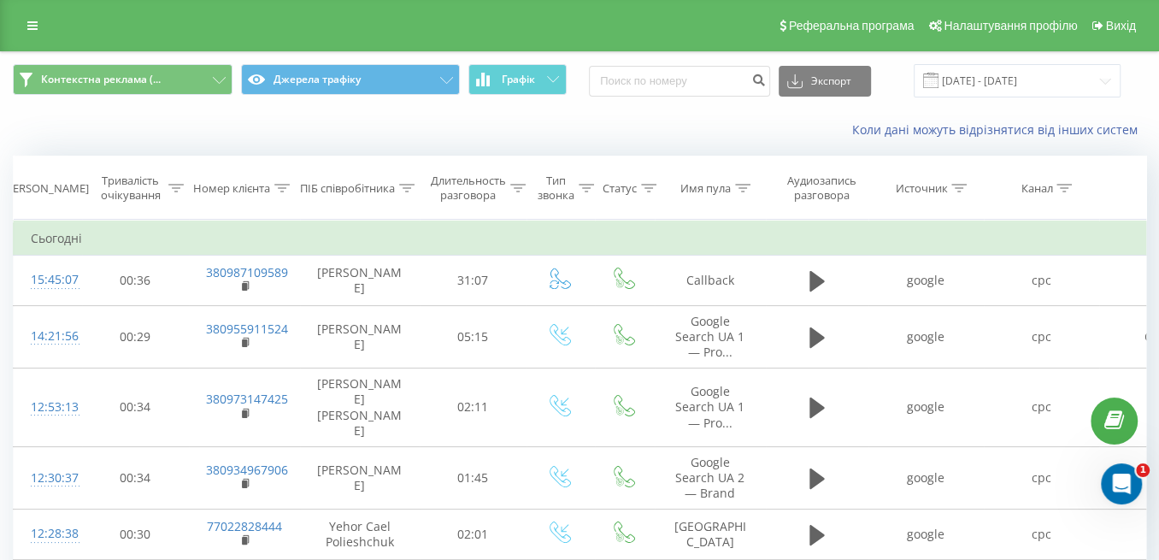
drag, startPoint x: 977, startPoint y: 3, endPoint x: 734, endPoint y: 122, distance: 271.3
click at [734, 122] on div "Коли дані можуть відрізнятися вiд інших систем" at bounding box center [796, 129] width 723 height 17
